Goal: Task Accomplishment & Management: Use online tool/utility

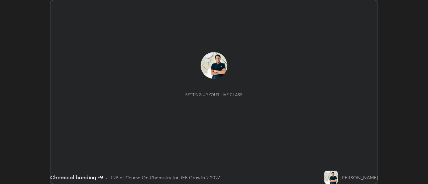
scroll to position [184, 427]
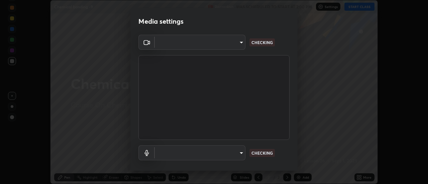
type input "1016c9670ba09e0da1ff6862f255b2c5b4dd1f04ff0e8715a66947f7e461f3c4"
type input "communications"
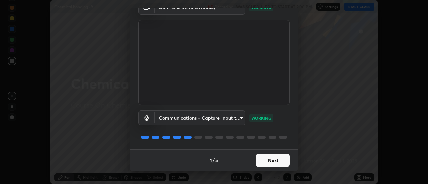
click at [275, 161] on button "Next" at bounding box center [272, 160] width 33 height 13
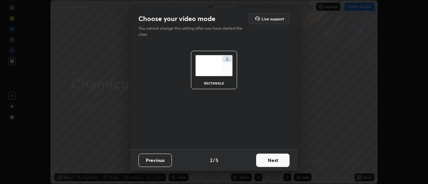
click at [279, 161] on button "Next" at bounding box center [272, 160] width 33 height 13
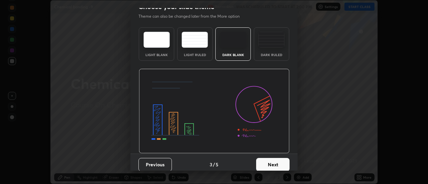
scroll to position [16, 0]
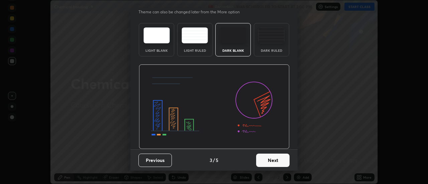
click at [276, 161] on button "Next" at bounding box center [272, 160] width 33 height 13
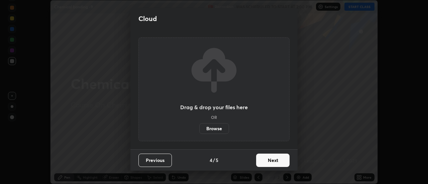
click at [279, 163] on button "Next" at bounding box center [272, 160] width 33 height 13
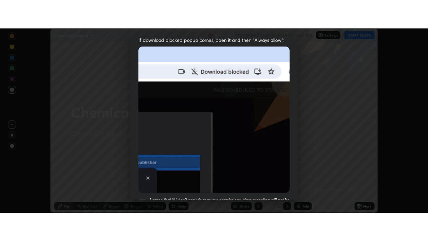
scroll to position [171, 0]
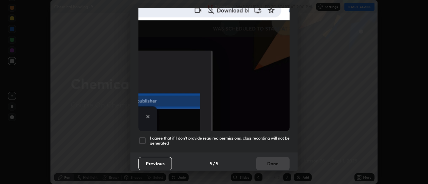
click at [275, 136] on h5 "I agree that if I don't provide required permissions, class recording will not …" at bounding box center [220, 141] width 140 height 10
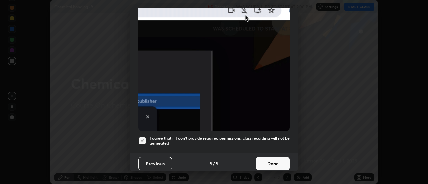
click at [275, 160] on button "Done" at bounding box center [272, 163] width 33 height 13
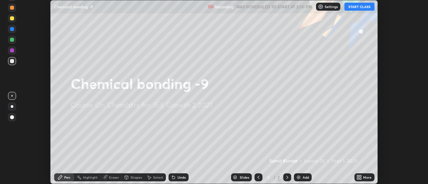
click at [358, 178] on icon at bounding box center [358, 179] width 2 height 2
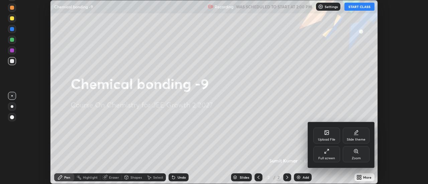
click at [332, 153] on div "Full screen" at bounding box center [326, 154] width 27 height 16
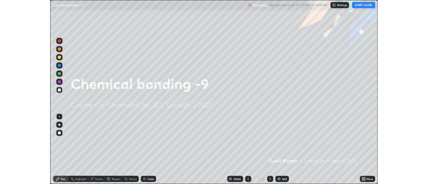
scroll to position [241, 428]
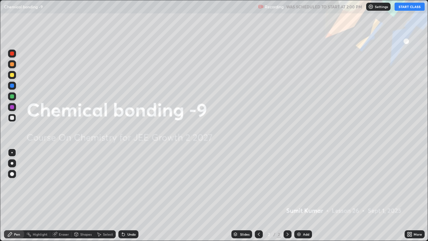
click at [298, 184] on img at bounding box center [298, 233] width 5 height 5
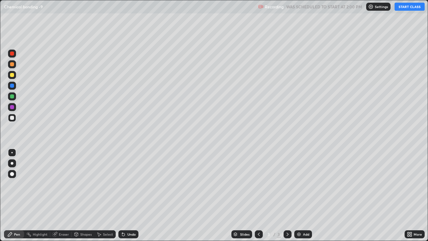
click at [13, 75] on div at bounding box center [12, 75] width 4 height 4
click at [404, 8] on button "START CLASS" at bounding box center [409, 7] width 30 height 8
click at [12, 118] on div at bounding box center [12, 118] width 4 height 4
click at [122, 184] on icon at bounding box center [123, 234] width 3 height 3
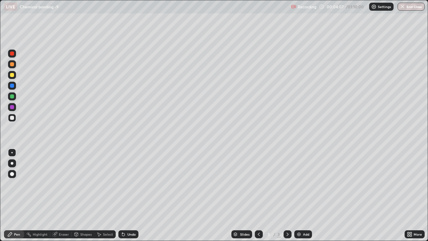
click at [122, 184] on icon at bounding box center [123, 234] width 3 height 3
click at [57, 184] on div "Eraser" at bounding box center [60, 234] width 21 height 8
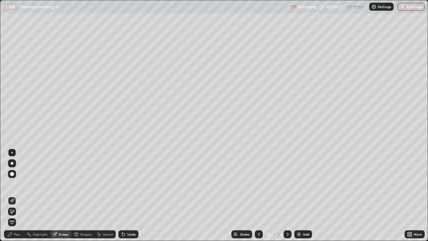
click at [12, 184] on icon at bounding box center [9, 233] width 5 height 5
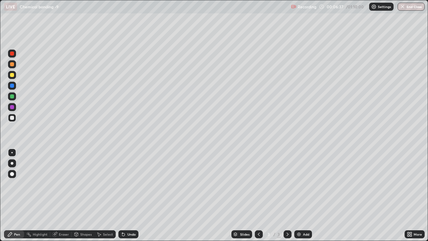
click at [54, 184] on icon at bounding box center [54, 234] width 4 height 4
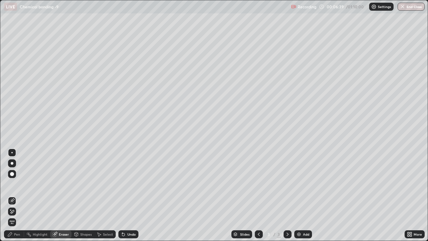
click at [15, 184] on div "Pen" at bounding box center [17, 233] width 6 height 3
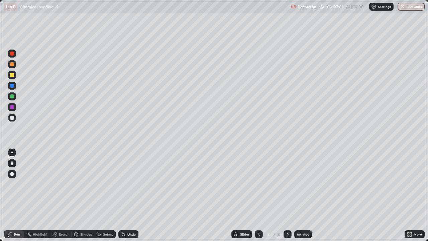
click at [121, 184] on icon at bounding box center [123, 233] width 5 height 5
click at [122, 184] on icon at bounding box center [123, 234] width 3 height 3
click at [121, 184] on icon at bounding box center [123, 233] width 5 height 5
click at [12, 54] on div at bounding box center [12, 53] width 4 height 4
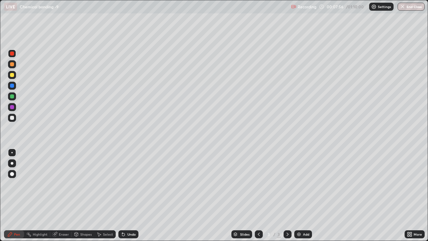
click at [122, 184] on icon at bounding box center [123, 234] width 3 height 3
click at [11, 96] on div at bounding box center [12, 96] width 4 height 4
click at [15, 117] on div at bounding box center [12, 118] width 8 height 8
click at [133, 184] on div "Undo" at bounding box center [128, 234] width 20 height 8
click at [13, 65] on div at bounding box center [12, 64] width 4 height 4
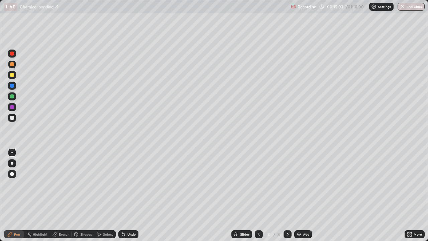
click at [122, 184] on icon at bounding box center [123, 234] width 3 height 3
click at [297, 184] on img at bounding box center [298, 233] width 5 height 5
click at [121, 184] on icon at bounding box center [123, 233] width 5 height 5
click at [11, 118] on div at bounding box center [12, 118] width 4 height 4
click at [129, 184] on div "Undo" at bounding box center [131, 233] width 8 height 3
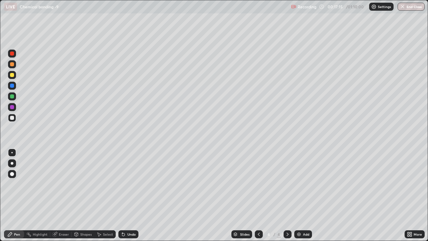
click at [121, 184] on icon at bounding box center [123, 233] width 5 height 5
click at [12, 75] on div at bounding box center [12, 75] width 4 height 4
click at [99, 184] on icon at bounding box center [100, 234] width 4 height 4
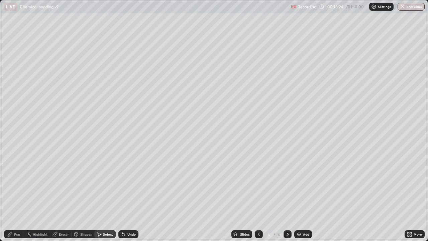
click at [122, 184] on icon at bounding box center [122, 232] width 1 height 1
click at [16, 184] on div "Pen" at bounding box center [17, 233] width 6 height 3
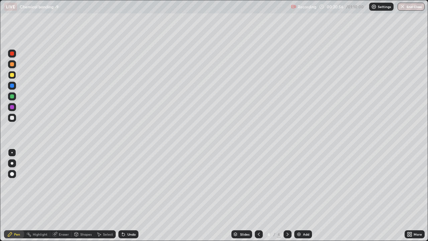
click at [15, 117] on div at bounding box center [12, 118] width 8 height 8
click at [129, 184] on div "Undo" at bounding box center [131, 233] width 8 height 3
click at [14, 77] on div at bounding box center [12, 75] width 8 height 8
click at [128, 184] on div "Undo" at bounding box center [131, 233] width 8 height 3
click at [12, 117] on div at bounding box center [12, 118] width 4 height 4
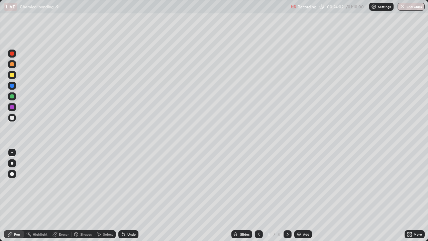
click at [122, 184] on icon at bounding box center [123, 234] width 3 height 3
click at [122, 184] on icon at bounding box center [122, 232] width 1 height 1
click at [124, 184] on icon at bounding box center [123, 234] width 3 height 3
click at [122, 184] on icon at bounding box center [123, 234] width 3 height 3
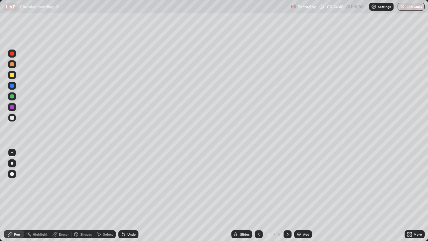
click at [122, 184] on icon at bounding box center [123, 234] width 3 height 3
click at [122, 184] on icon at bounding box center [122, 232] width 1 height 1
click at [122, 184] on icon at bounding box center [123, 234] width 3 height 3
click at [118, 184] on div "Undo" at bounding box center [128, 234] width 20 height 8
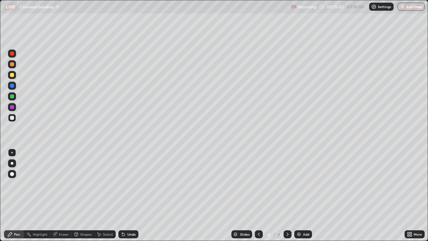
click at [129, 184] on div "Undo" at bounding box center [131, 233] width 8 height 3
click at [299, 184] on img at bounding box center [298, 233] width 5 height 5
click at [122, 184] on icon at bounding box center [123, 234] width 3 height 3
click at [123, 184] on icon at bounding box center [123, 233] width 5 height 5
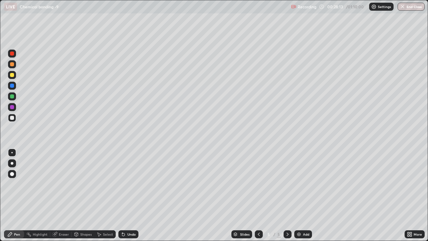
click at [122, 184] on icon at bounding box center [123, 234] width 3 height 3
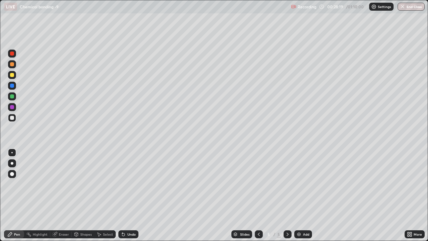
click at [122, 184] on icon at bounding box center [122, 232] width 1 height 1
click at [122, 184] on icon at bounding box center [123, 234] width 3 height 3
click at [122, 184] on icon at bounding box center [122, 232] width 1 height 1
click at [122, 184] on icon at bounding box center [123, 233] width 5 height 5
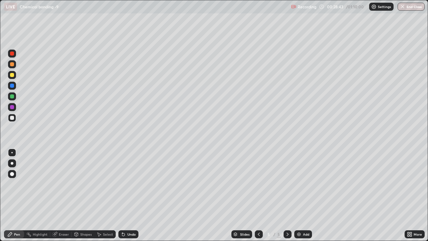
click at [122, 184] on icon at bounding box center [123, 233] width 5 height 5
click at [122, 184] on icon at bounding box center [123, 234] width 3 height 3
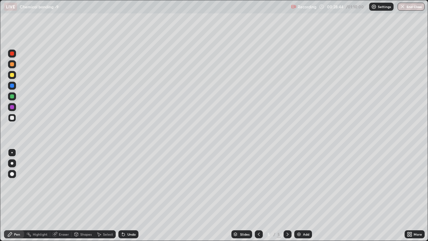
click at [122, 184] on icon at bounding box center [123, 234] width 3 height 3
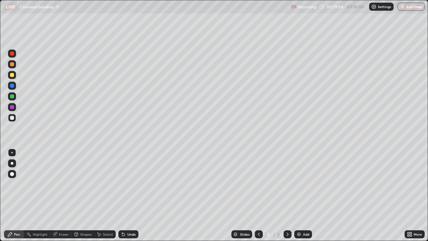
click at [131, 184] on div "Undo" at bounding box center [131, 233] width 8 height 3
click at [127, 184] on div "Undo" at bounding box center [131, 233] width 8 height 3
click at [128, 184] on div "Undo" at bounding box center [128, 234] width 20 height 8
click at [123, 184] on icon at bounding box center [123, 234] width 3 height 3
click at [122, 184] on icon at bounding box center [123, 234] width 3 height 3
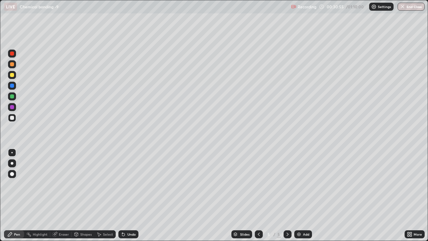
click at [123, 184] on icon at bounding box center [123, 234] width 3 height 3
click at [12, 65] on div at bounding box center [12, 64] width 4 height 4
click at [12, 97] on div at bounding box center [12, 96] width 4 height 4
click at [78, 184] on icon at bounding box center [75, 233] width 5 height 5
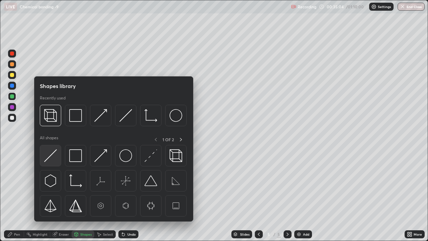
click at [49, 158] on img at bounding box center [50, 155] width 13 height 13
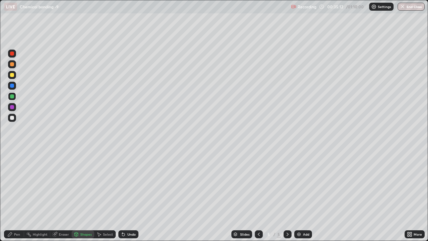
click at [9, 117] on div at bounding box center [12, 118] width 8 height 8
click at [17, 184] on div "Pen" at bounding box center [17, 233] width 6 height 3
click at [133, 184] on div "Undo" at bounding box center [128, 234] width 20 height 8
click at [13, 64] on div at bounding box center [12, 64] width 4 height 4
click at [122, 184] on icon at bounding box center [123, 234] width 3 height 3
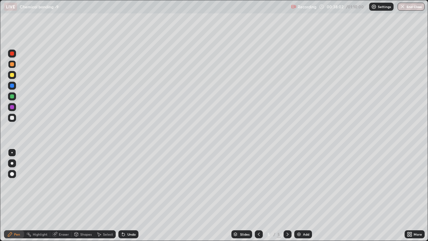
click at [119, 184] on div "Undo" at bounding box center [128, 234] width 20 height 8
click at [118, 184] on div "Undo" at bounding box center [128, 234] width 20 height 8
click at [119, 184] on div "Undo" at bounding box center [128, 234] width 20 height 8
click at [121, 184] on div "Undo" at bounding box center [128, 234] width 20 height 8
click at [121, 184] on icon at bounding box center [123, 233] width 5 height 5
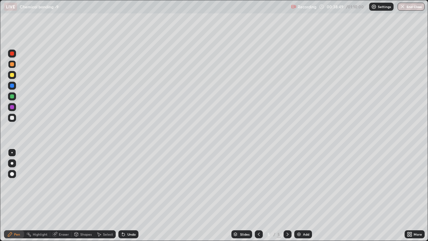
click at [121, 184] on icon at bounding box center [123, 233] width 5 height 5
click at [122, 184] on icon at bounding box center [123, 234] width 3 height 3
click at [121, 184] on icon at bounding box center [123, 233] width 5 height 5
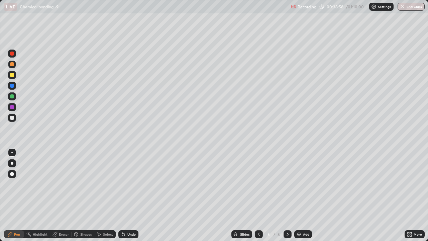
click at [122, 184] on icon at bounding box center [123, 234] width 3 height 3
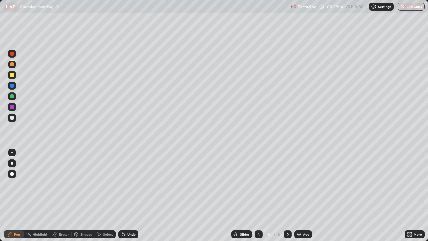
click at [122, 184] on icon at bounding box center [123, 234] width 3 height 3
click at [300, 184] on img at bounding box center [298, 233] width 5 height 5
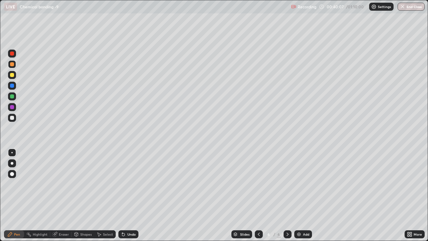
click at [125, 184] on icon at bounding box center [123, 233] width 5 height 5
click at [258, 184] on icon at bounding box center [258, 233] width 5 height 5
click at [58, 184] on div "Eraser" at bounding box center [60, 234] width 21 height 8
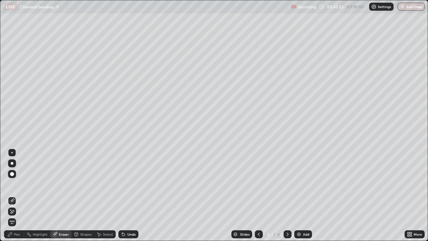
click at [17, 184] on div "Pen" at bounding box center [17, 233] width 6 height 3
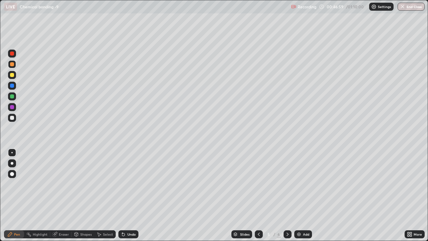
click at [52, 184] on icon at bounding box center [54, 234] width 4 height 4
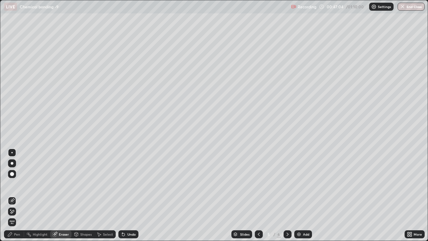
click at [17, 184] on div "Pen" at bounding box center [17, 233] width 6 height 3
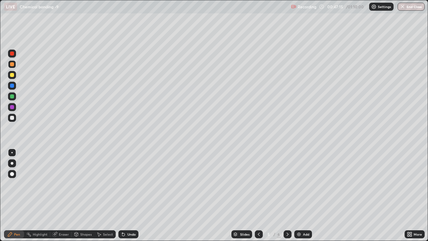
click at [122, 184] on icon at bounding box center [122, 232] width 1 height 1
click at [287, 184] on icon at bounding box center [287, 233] width 5 height 5
click at [13, 117] on div at bounding box center [12, 118] width 4 height 4
click at [58, 184] on div "Eraser" at bounding box center [60, 234] width 21 height 8
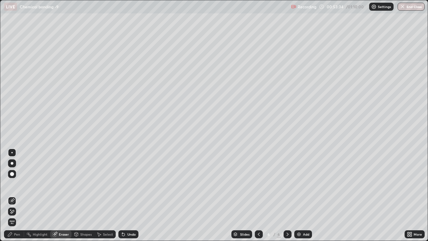
click at [23, 184] on div "Pen" at bounding box center [14, 234] width 20 height 8
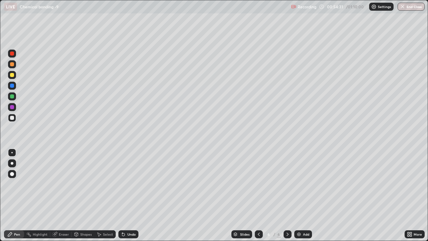
click at [296, 184] on img at bounding box center [298, 233] width 5 height 5
click at [257, 184] on icon at bounding box center [258, 233] width 5 height 5
click at [286, 184] on icon at bounding box center [287, 233] width 5 height 5
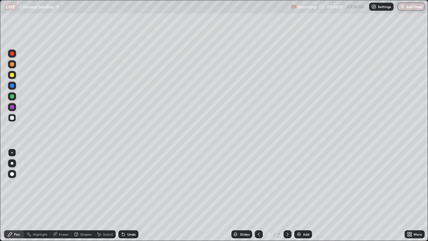
click at [125, 184] on icon at bounding box center [123, 233] width 5 height 5
click at [127, 184] on div "Undo" at bounding box center [131, 233] width 8 height 3
click at [125, 184] on icon at bounding box center [123, 233] width 5 height 5
click at [258, 184] on icon at bounding box center [258, 233] width 5 height 5
click at [286, 184] on icon at bounding box center [287, 233] width 5 height 5
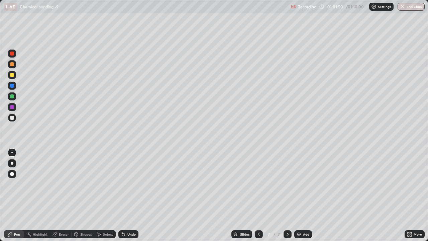
click at [81, 184] on div "Shapes" at bounding box center [85, 233] width 11 height 3
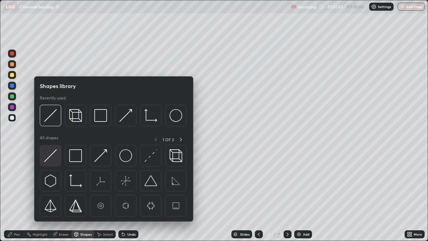
click at [52, 157] on img at bounding box center [50, 155] width 13 height 13
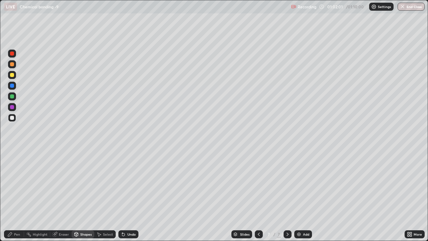
click at [125, 184] on icon at bounding box center [123, 233] width 5 height 5
click at [11, 73] on div at bounding box center [12, 75] width 4 height 4
click at [407, 8] on button "End Class" at bounding box center [411, 7] width 26 height 8
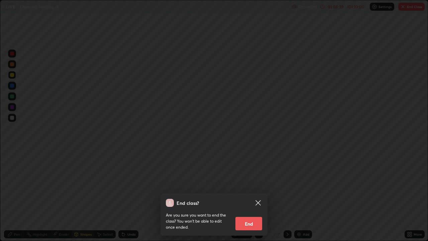
click at [252, 184] on button "End" at bounding box center [248, 222] width 27 height 13
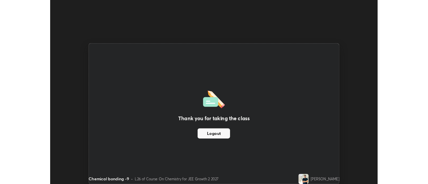
scroll to position [33219, 32976]
